Goal: Task Accomplishment & Management: Use online tool/utility

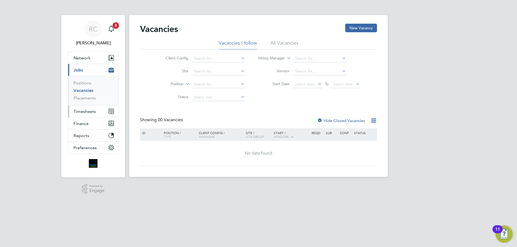
click at [79, 111] on span "Timesheets" at bounding box center [84, 111] width 22 height 5
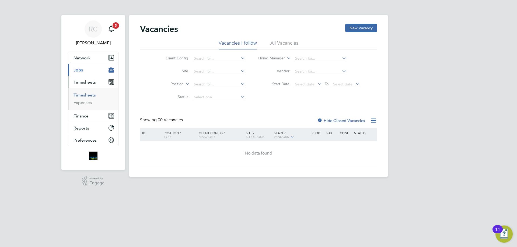
click at [84, 95] on link "Timesheets" at bounding box center [84, 95] width 22 height 5
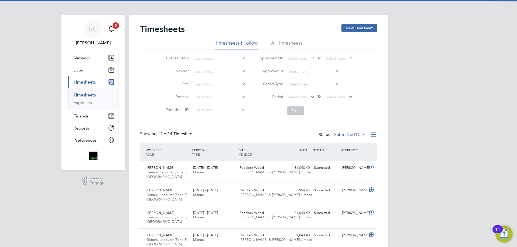
click at [289, 44] on li "All Timesheets" at bounding box center [286, 45] width 31 height 10
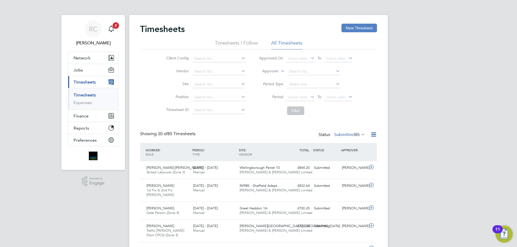
click at [363, 26] on button "New Timesheet" at bounding box center [359, 28] width 36 height 9
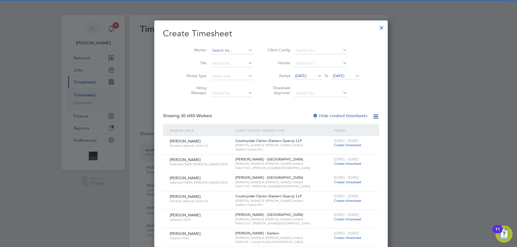
click at [210, 47] on input at bounding box center [231, 51] width 42 height 8
click at [218, 87] on li "Cost el Amaximoaie" at bounding box center [221, 86] width 49 height 7
type input "[PERSON_NAME]"
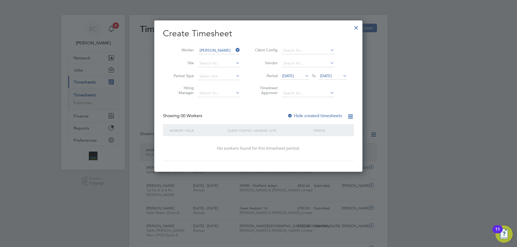
click at [291, 114] on div at bounding box center [289, 116] width 5 height 5
click at [221, 51] on input at bounding box center [218, 51] width 42 height 8
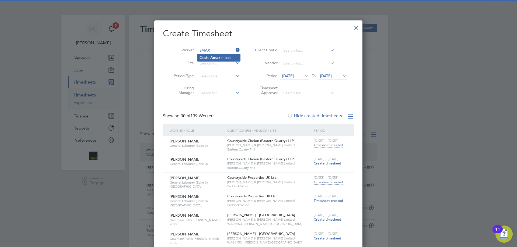
click at [224, 58] on li "Costel Amax imoaie" at bounding box center [218, 57] width 43 height 7
type input "[PERSON_NAME]"
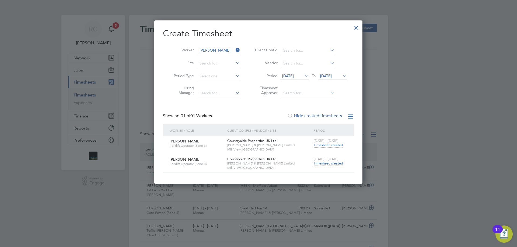
click at [331, 145] on span "Timesheet created" at bounding box center [327, 145] width 29 height 5
